Goal: Navigation & Orientation: Find specific page/section

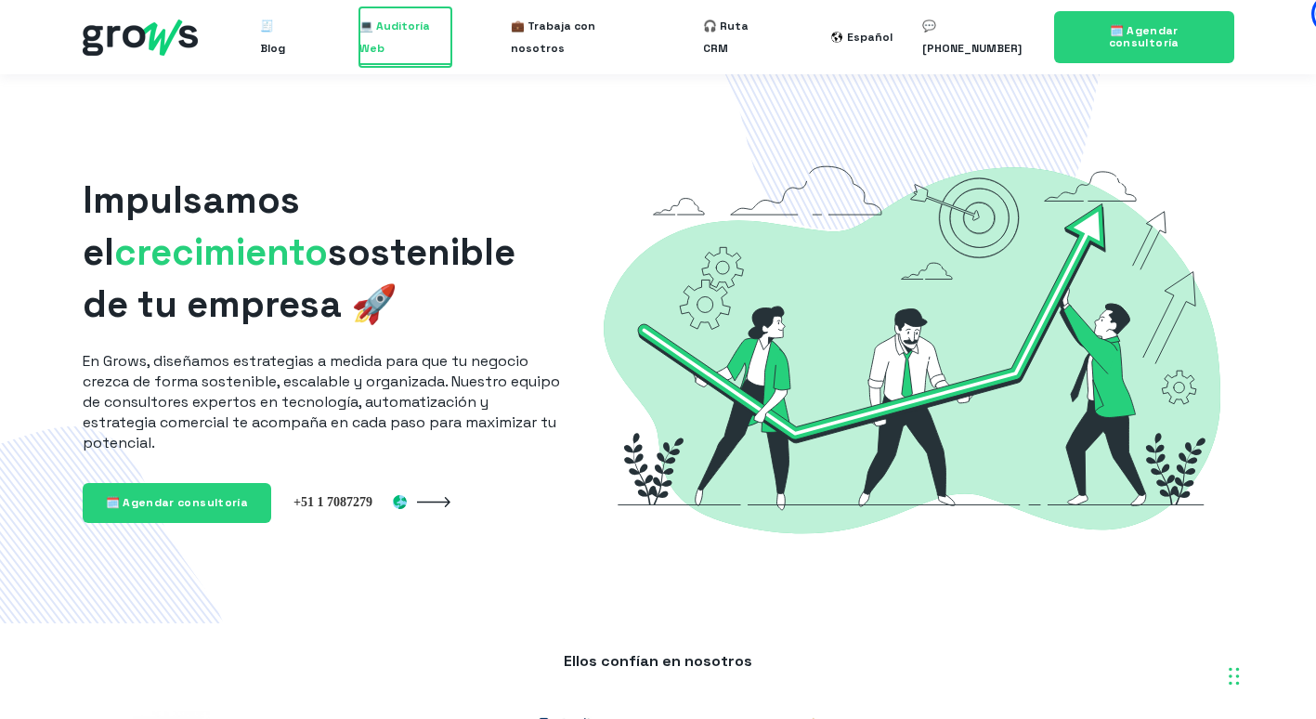
click at [434, 34] on span "💻 Auditoría Web" at bounding box center [405, 36] width 92 height 59
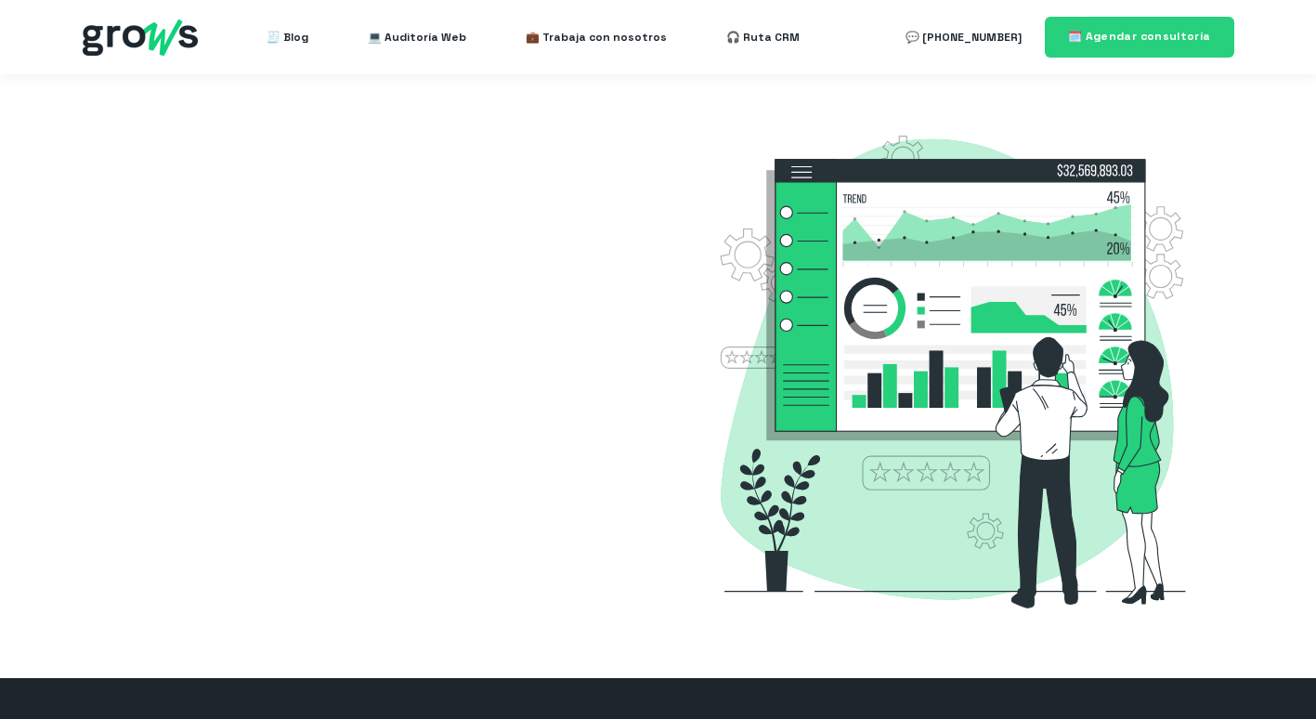
select select "ES"
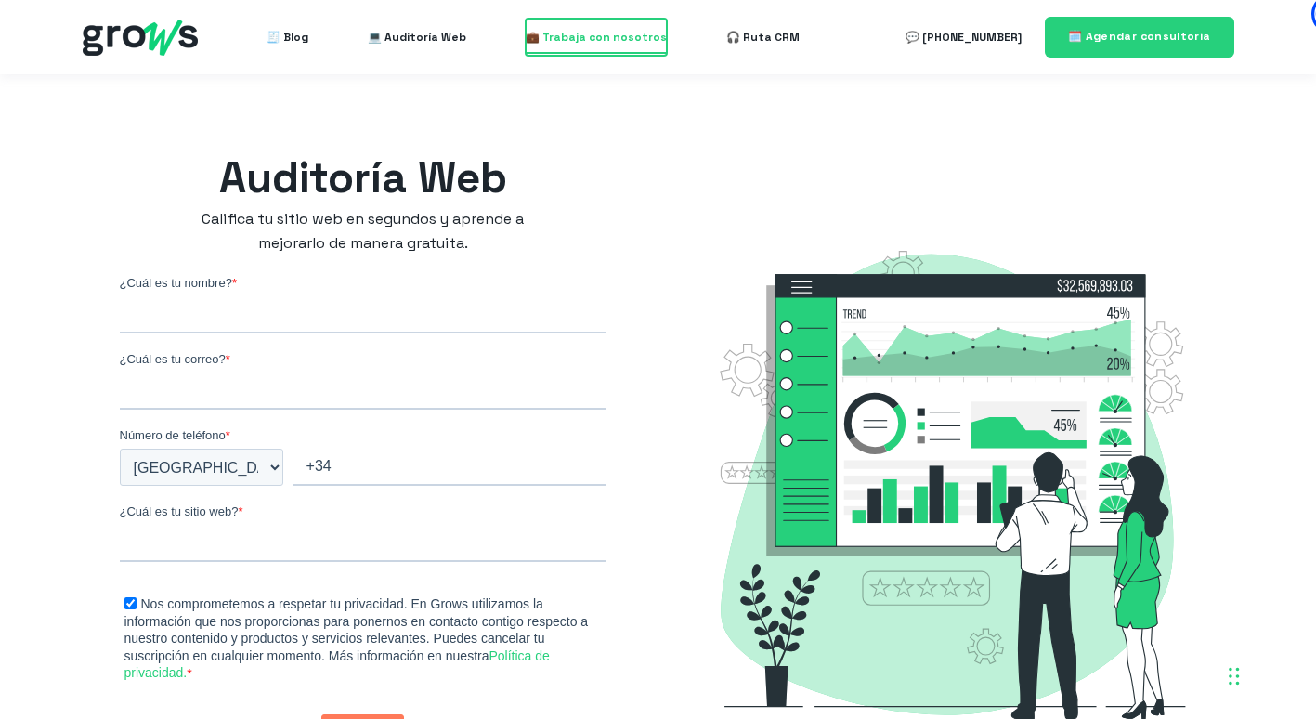
click at [573, 37] on span "💼 Trabaja con nosotros" at bounding box center [596, 37] width 141 height 37
